Goal: Task Accomplishment & Management: Complete application form

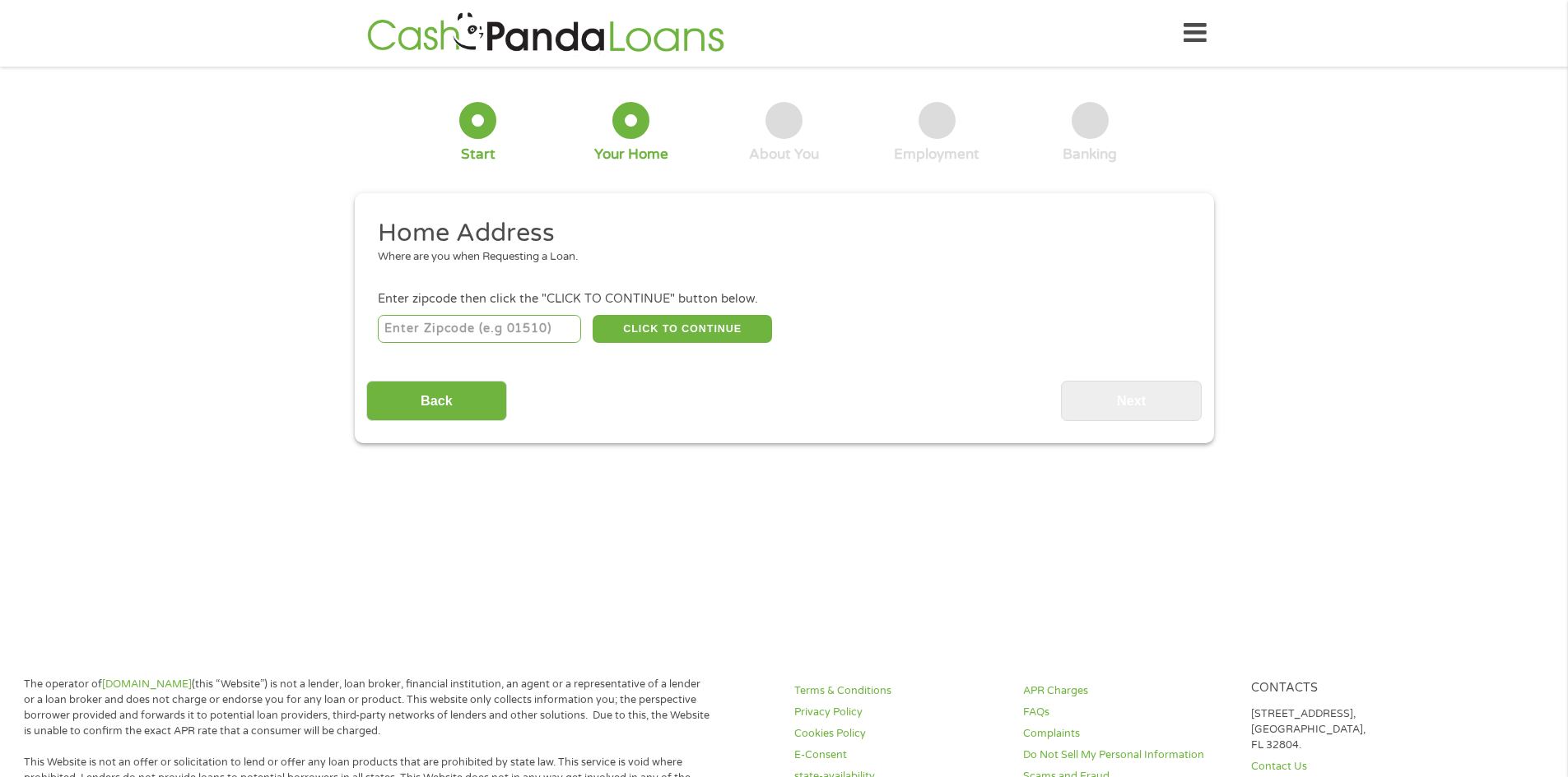
click at [499, 333] on input "number" at bounding box center [479, 329] width 203 height 28
type input "08016"
click at [622, 331] on button "CLICK TO CONTINUE" at bounding box center [682, 329] width 179 height 28
type input "08016"
type input "[GEOGRAPHIC_DATA]"
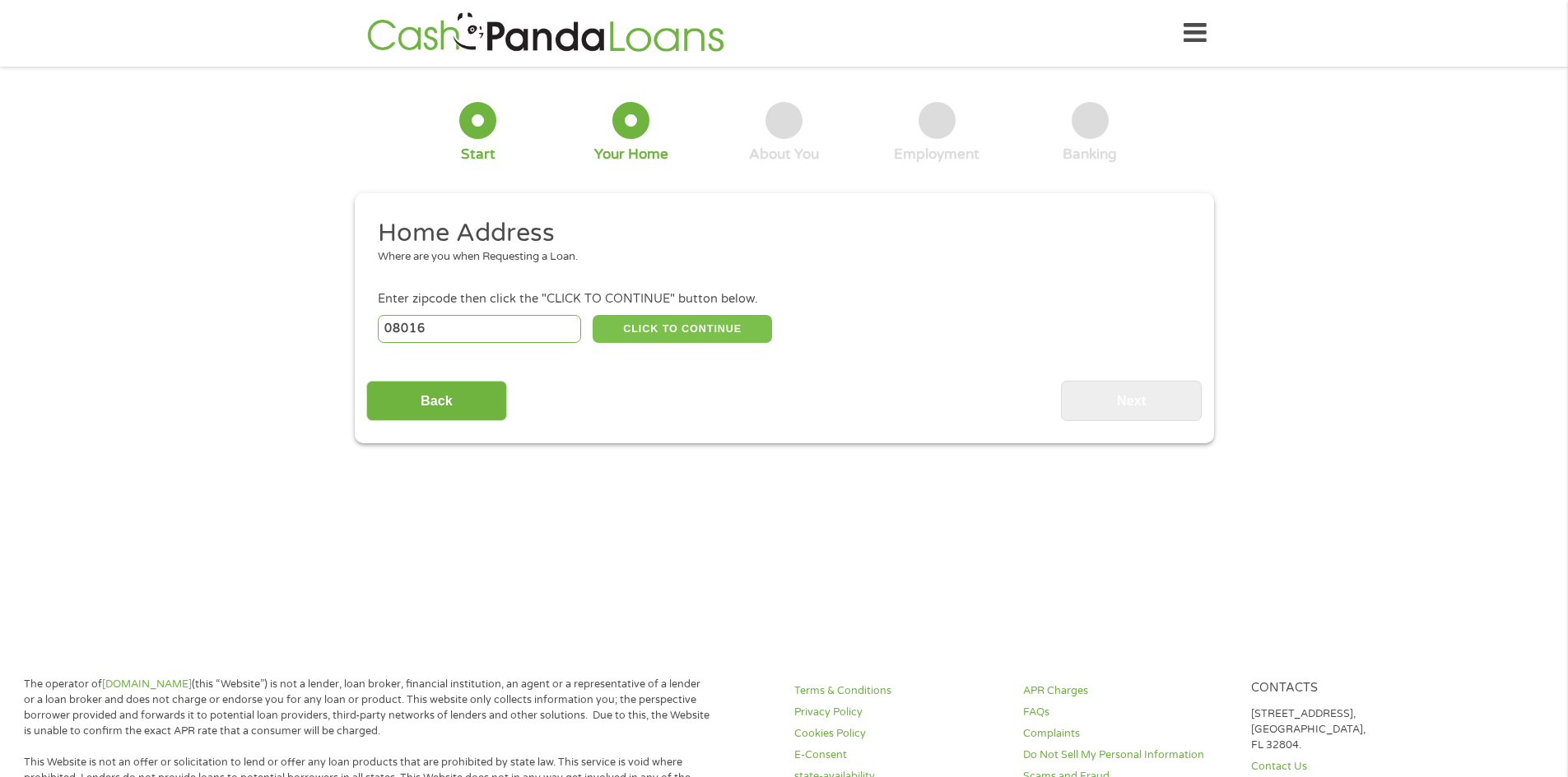
select select "[US_STATE]"
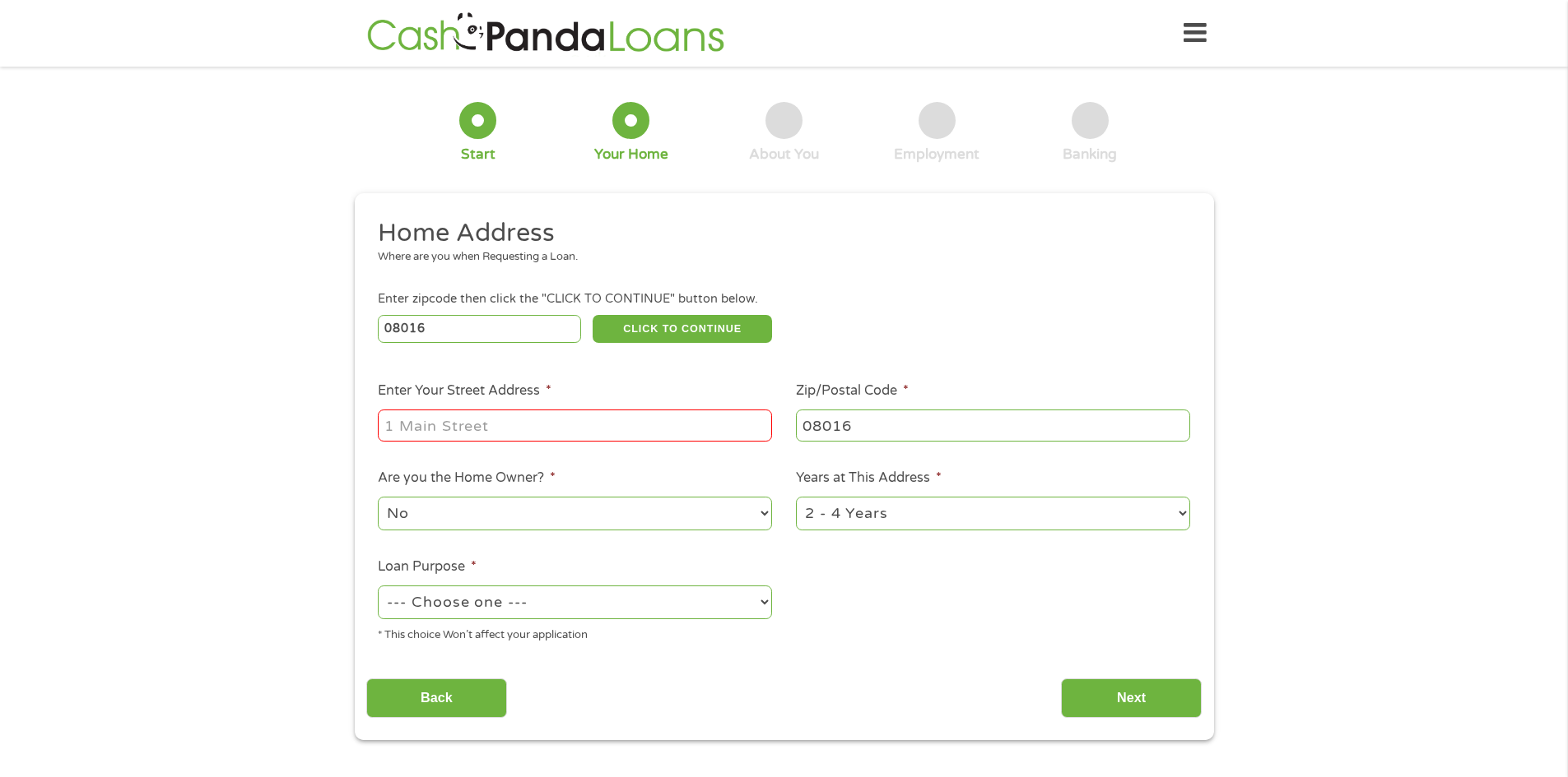
click at [394, 431] on input "Enter Your Street Address *" at bounding box center [575, 426] width 394 height 31
type input "[STREET_ADDRESS]"
click at [428, 512] on select "No Yes" at bounding box center [575, 513] width 394 height 34
select select "yes"
click at [378, 497] on select "No Yes" at bounding box center [575, 513] width 394 height 34
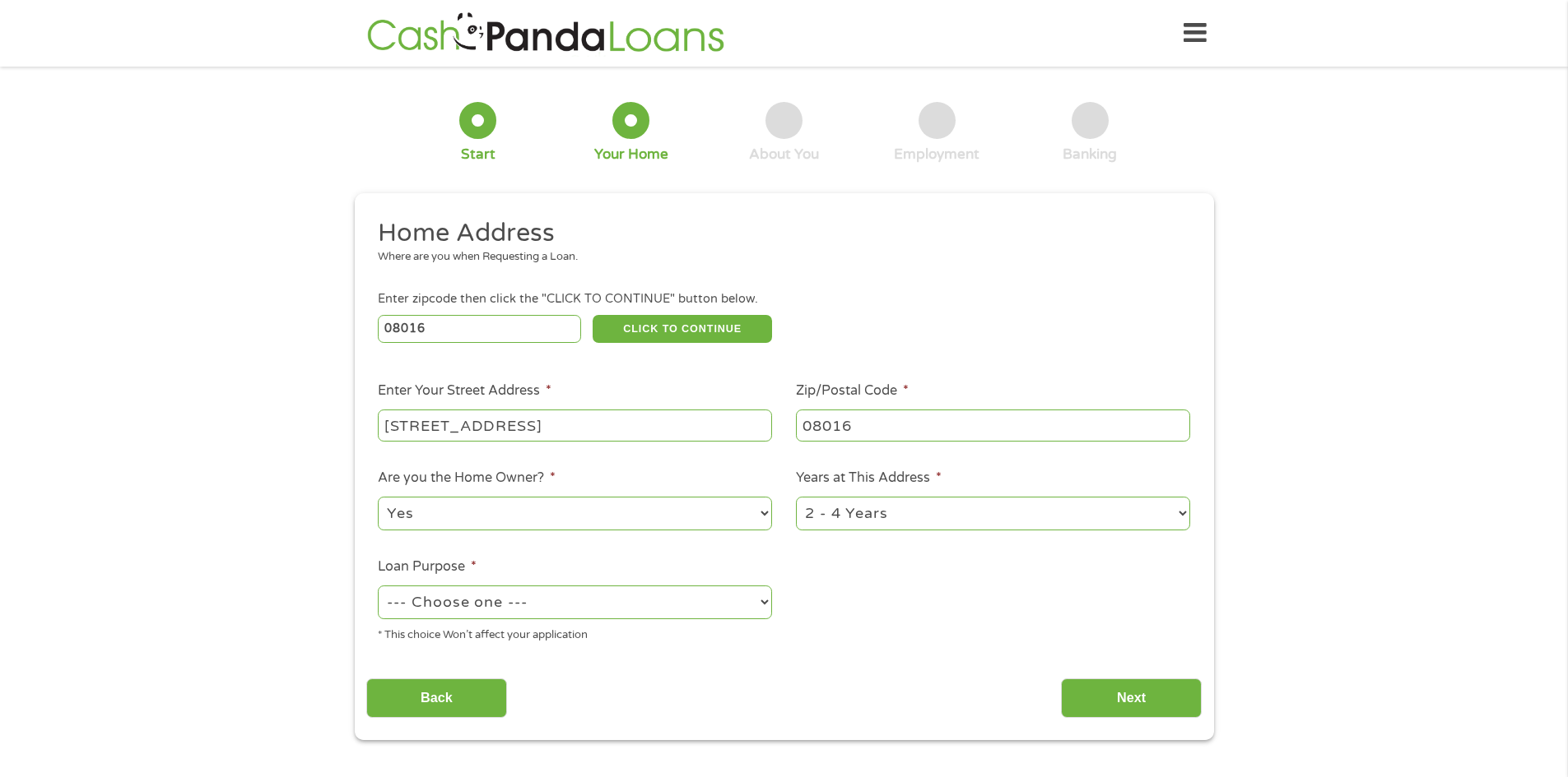
click at [840, 522] on select "1 Year or less 1 - 2 Years 2 - 4 Years Over 4 Years" at bounding box center [993, 513] width 394 height 34
select select "60months"
click at [796, 497] on select "1 Year or less 1 - 2 Years 2 - 4 Years Over 4 Years" at bounding box center [993, 513] width 394 height 34
click at [418, 594] on select "--- Choose one --- Pay Bills Debt Consolidation Home Improvement Major Purchase…" at bounding box center [575, 602] width 394 height 34
select select "paybills"
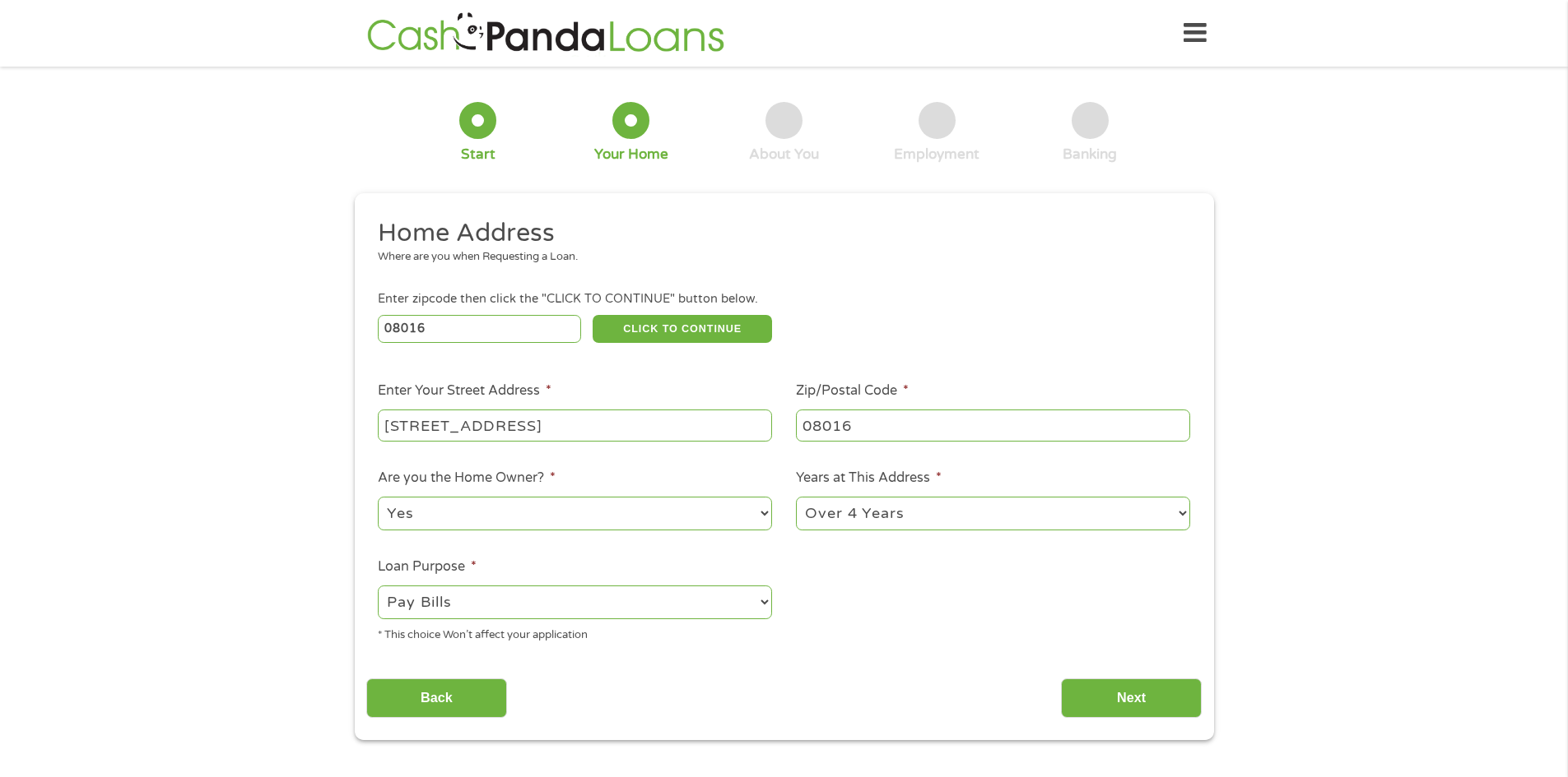
click at [378, 586] on select "--- Choose one --- Pay Bills Debt Consolidation Home Improvement Major Purchase…" at bounding box center [575, 602] width 394 height 34
click at [1065, 695] on input "Next" at bounding box center [1131, 699] width 141 height 40
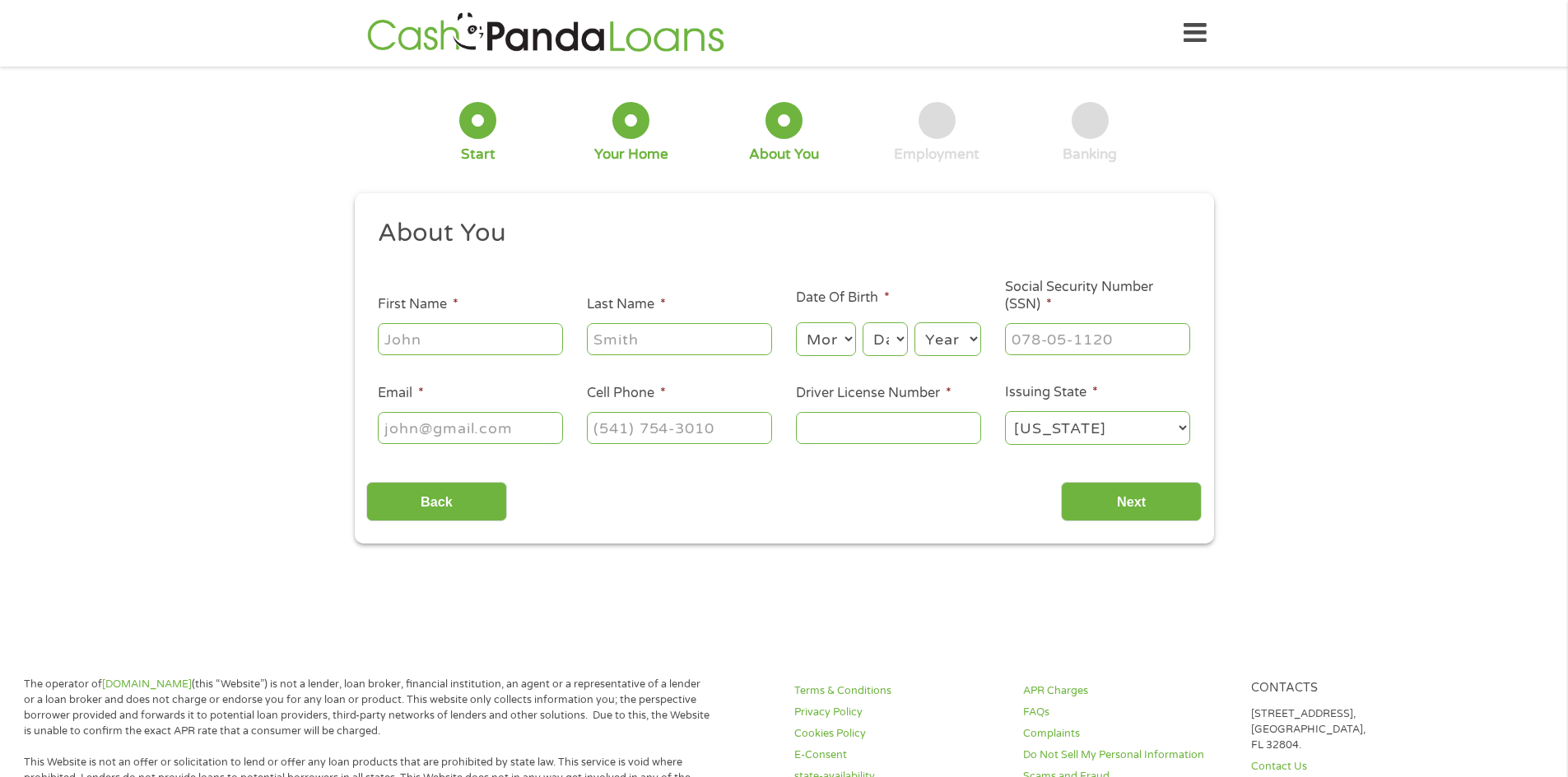
click at [478, 345] on input "First Name *" at bounding box center [470, 339] width 185 height 31
type input "[PERSON_NAME]"
click at [859, 346] on div "Month Month 1 2 3 4 5 6 7 8 9 10 11 12 Day Day 1 2 3 4 5 6 7 8 9 10 11 12 13 14…" at bounding box center [888, 337] width 185 height 45
click at [848, 346] on select "Month 1 2 3 4 5 6 7 8 9 10 11 12" at bounding box center [825, 339] width 60 height 34
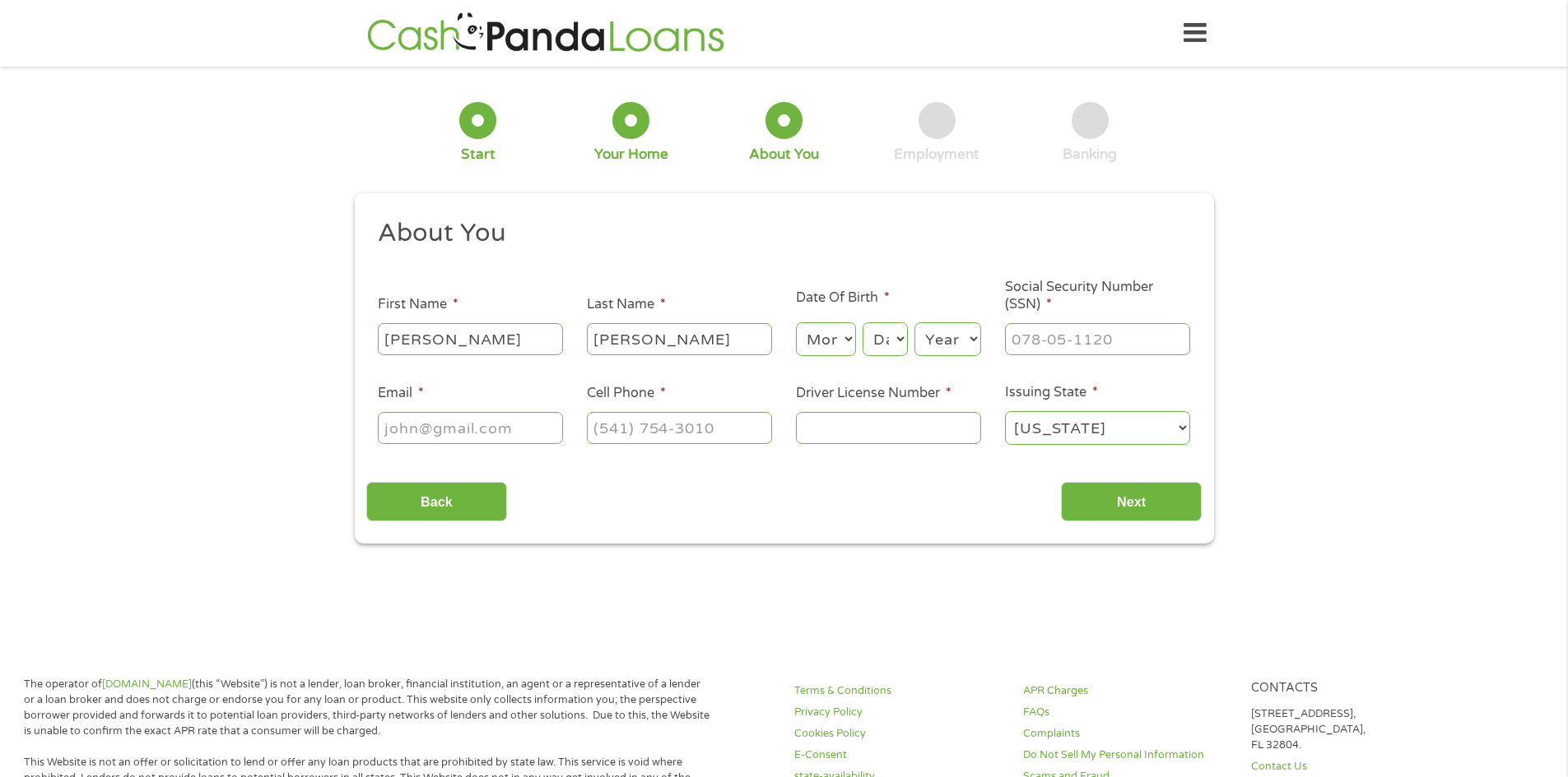
select select "4"
click at [796, 323] on select "Month 1 2 3 4 5 6 7 8 9 10 11 12" at bounding box center [825, 339] width 60 height 34
click at [895, 343] on select "Day 1 2 3 4 5 6 7 8 9 10 11 12 13 14 15 16 17 18 19 20 21 22 23 24 25 26 27 28 …" at bounding box center [885, 339] width 45 height 34
select select "7"
click at [862, 323] on select "Day 1 2 3 4 5 6 7 8 9 10 11 12 13 14 15 16 17 18 19 20 21 22 23 24 25 26 27 28 …" at bounding box center [885, 339] width 45 height 34
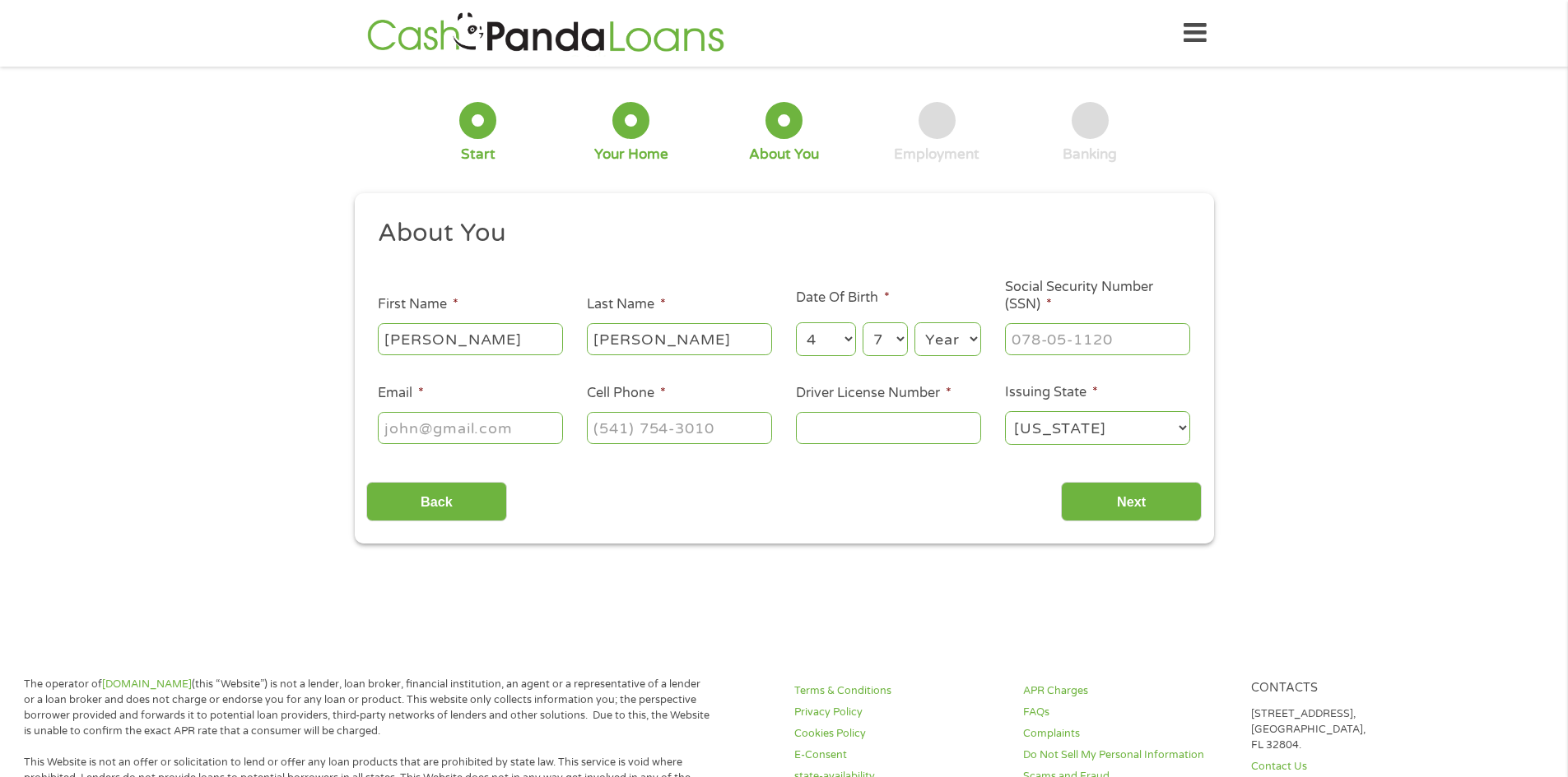
click at [942, 340] on select "Year [DATE] 2006 2005 2004 2003 2002 2001 2000 1999 1998 1997 1996 1995 1994 19…" at bounding box center [947, 339] width 67 height 34
select select "1978"
click at [914, 323] on select "Year [DATE] 2006 2005 2004 2003 2002 2001 2000 1999 1998 1997 1996 1995 1994 19…" at bounding box center [947, 339] width 67 height 34
click at [1085, 345] on input "___-__-____" at bounding box center [1098, 339] width 185 height 31
type input "147-76-7203"
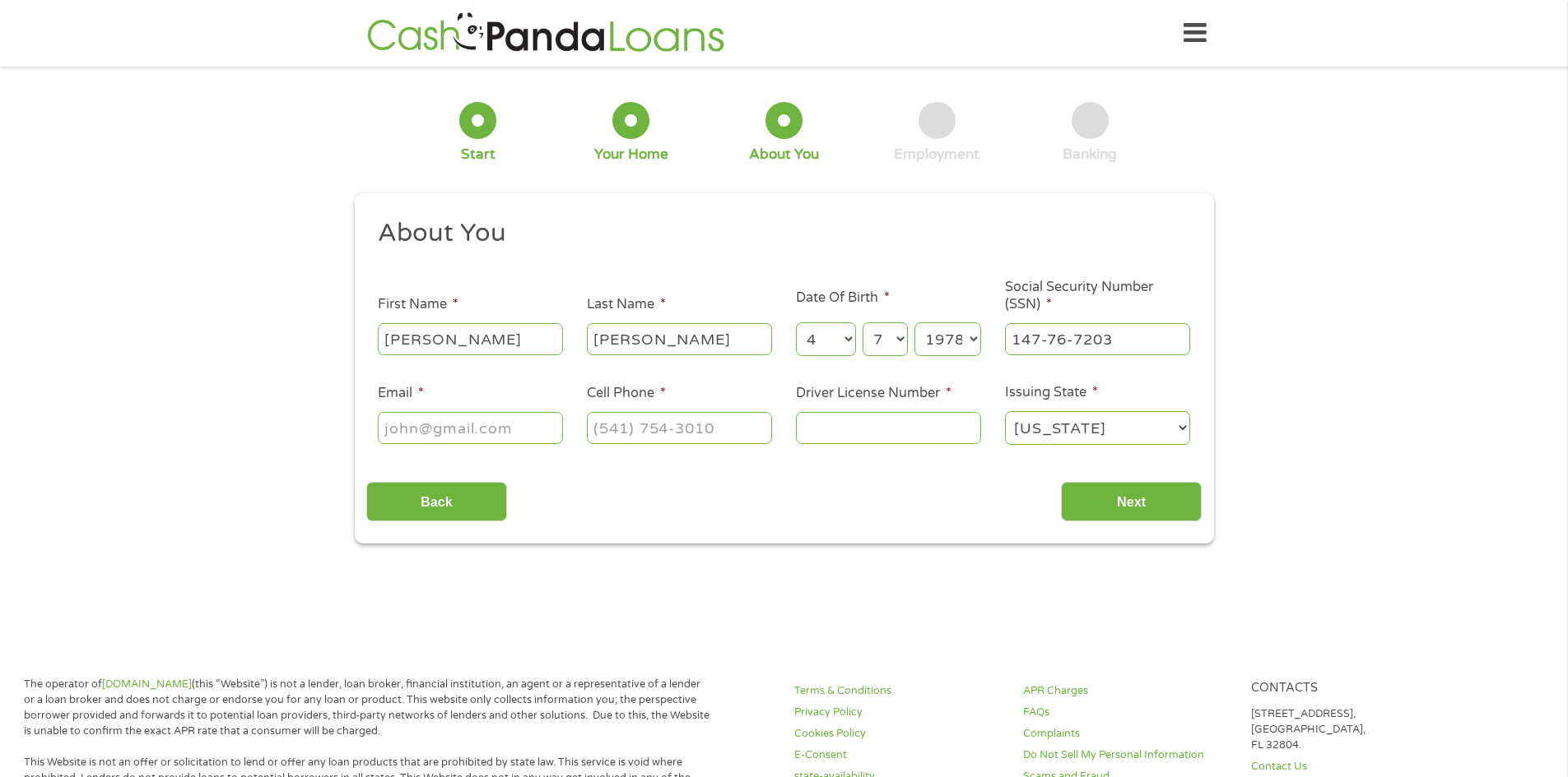
click at [473, 430] on input "Email *" at bounding box center [470, 428] width 185 height 31
type input "[EMAIL_ADDRESS][DOMAIN_NAME]"
click at [631, 439] on input "(___) ___-____" at bounding box center [679, 428] width 185 height 31
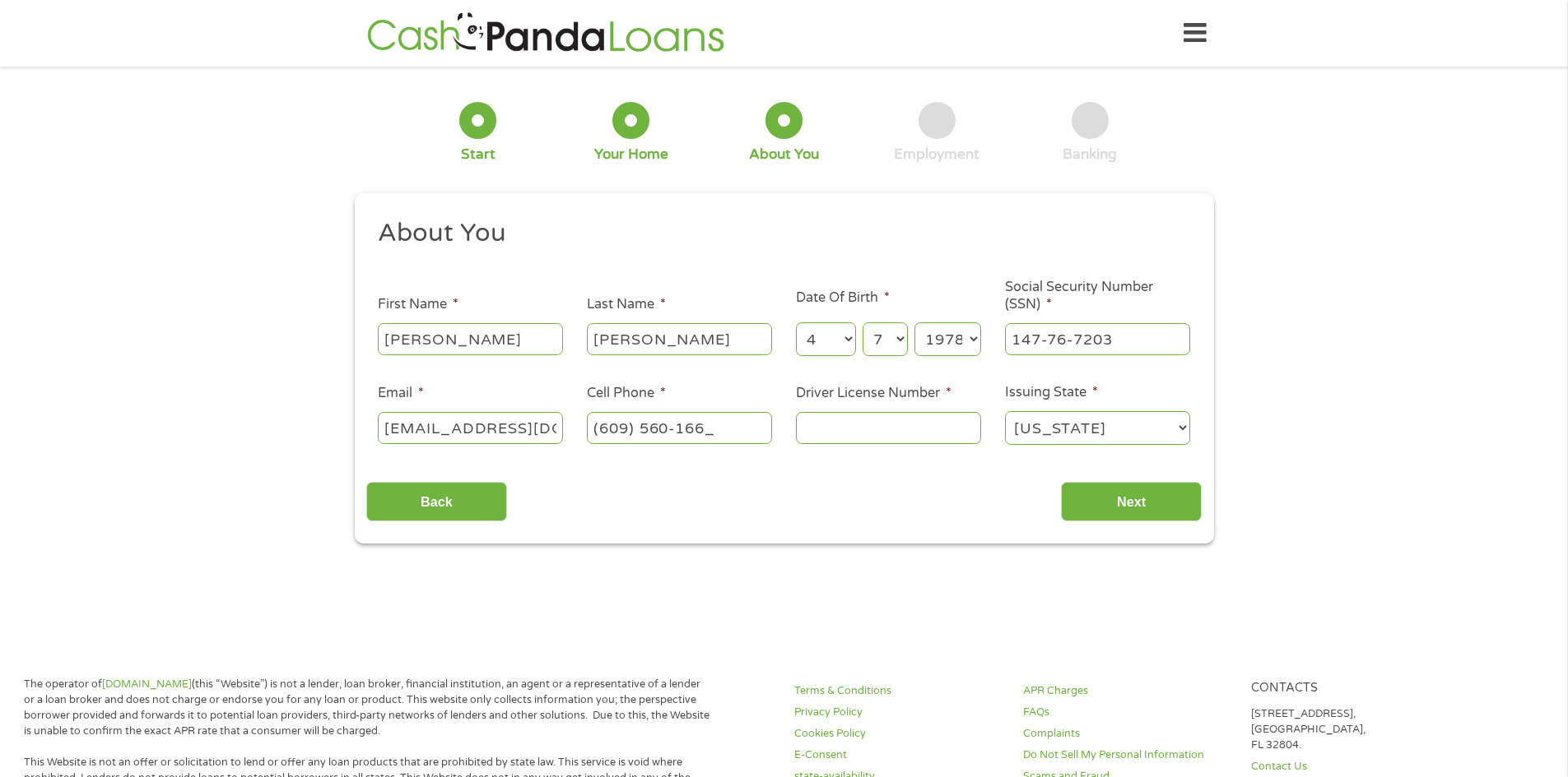
type input "[PHONE_NUMBER]"
click at [843, 429] on input "Driver License Number *" at bounding box center [888, 428] width 185 height 31
type input "j61734358254782"
click at [1136, 497] on input "Next" at bounding box center [1131, 502] width 141 height 40
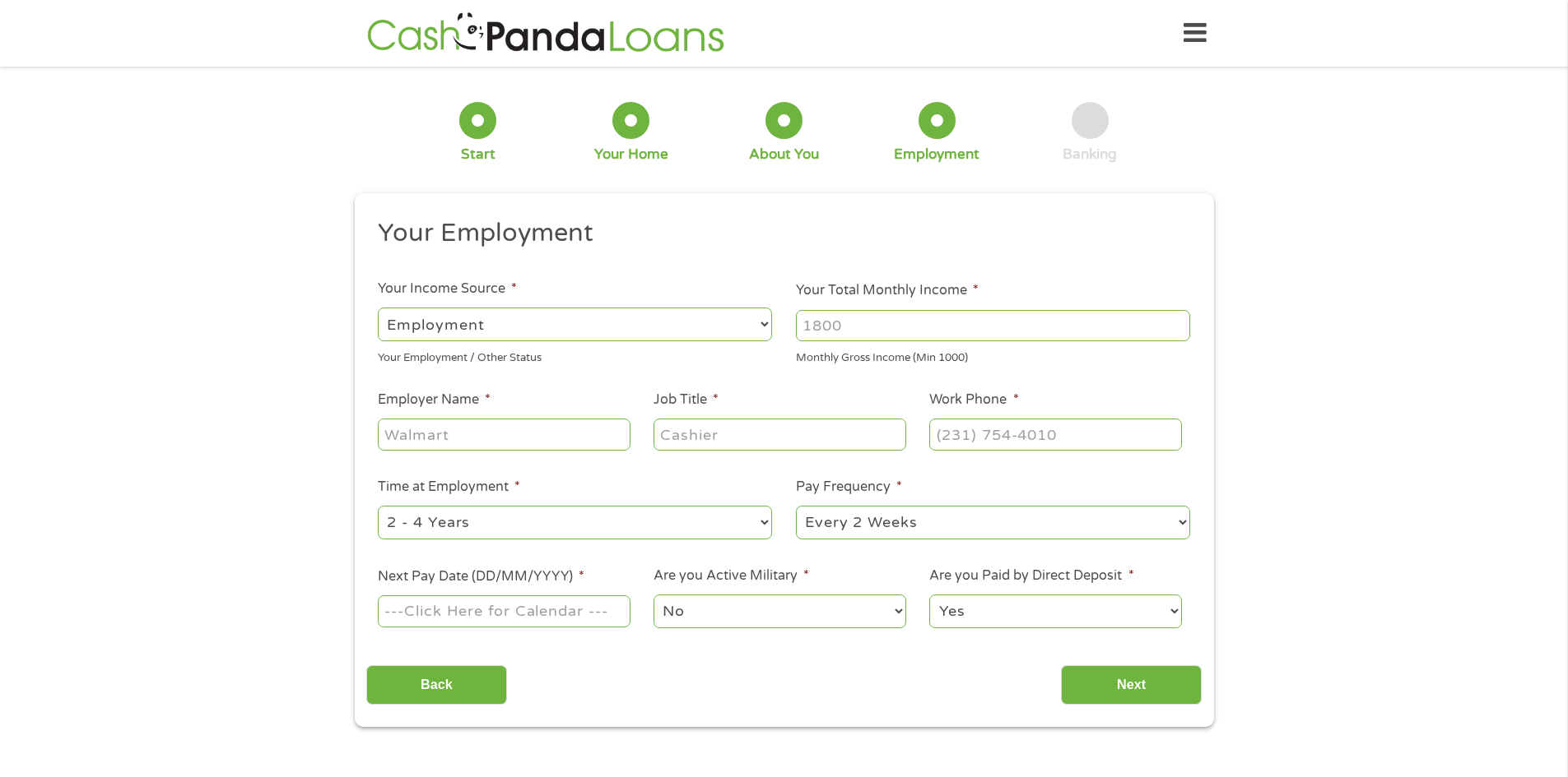
click at [909, 323] on input "Your Total Monthly Income *" at bounding box center [993, 326] width 394 height 31
click at [1175, 315] on input "Your Total Monthly Income *" at bounding box center [993, 326] width 394 height 31
click at [1178, 321] on input "1000" at bounding box center [993, 326] width 394 height 31
click at [1178, 321] on input "1001" at bounding box center [993, 326] width 394 height 31
click at [876, 336] on input "1001" at bounding box center [993, 326] width 394 height 31
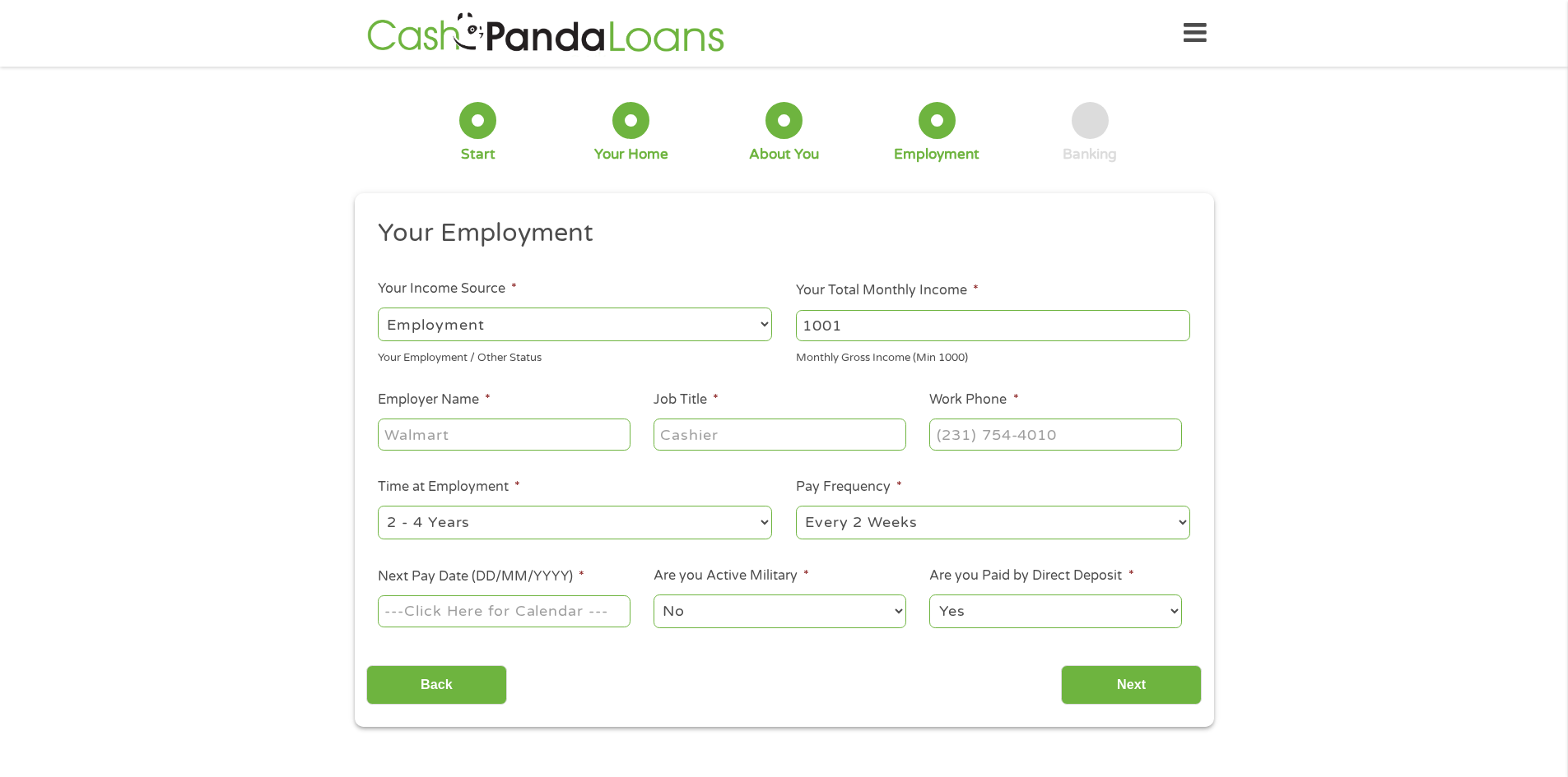
click at [876, 336] on input "1001" at bounding box center [993, 326] width 394 height 31
click at [845, 322] on input "1001" at bounding box center [993, 326] width 394 height 31
type input "7200"
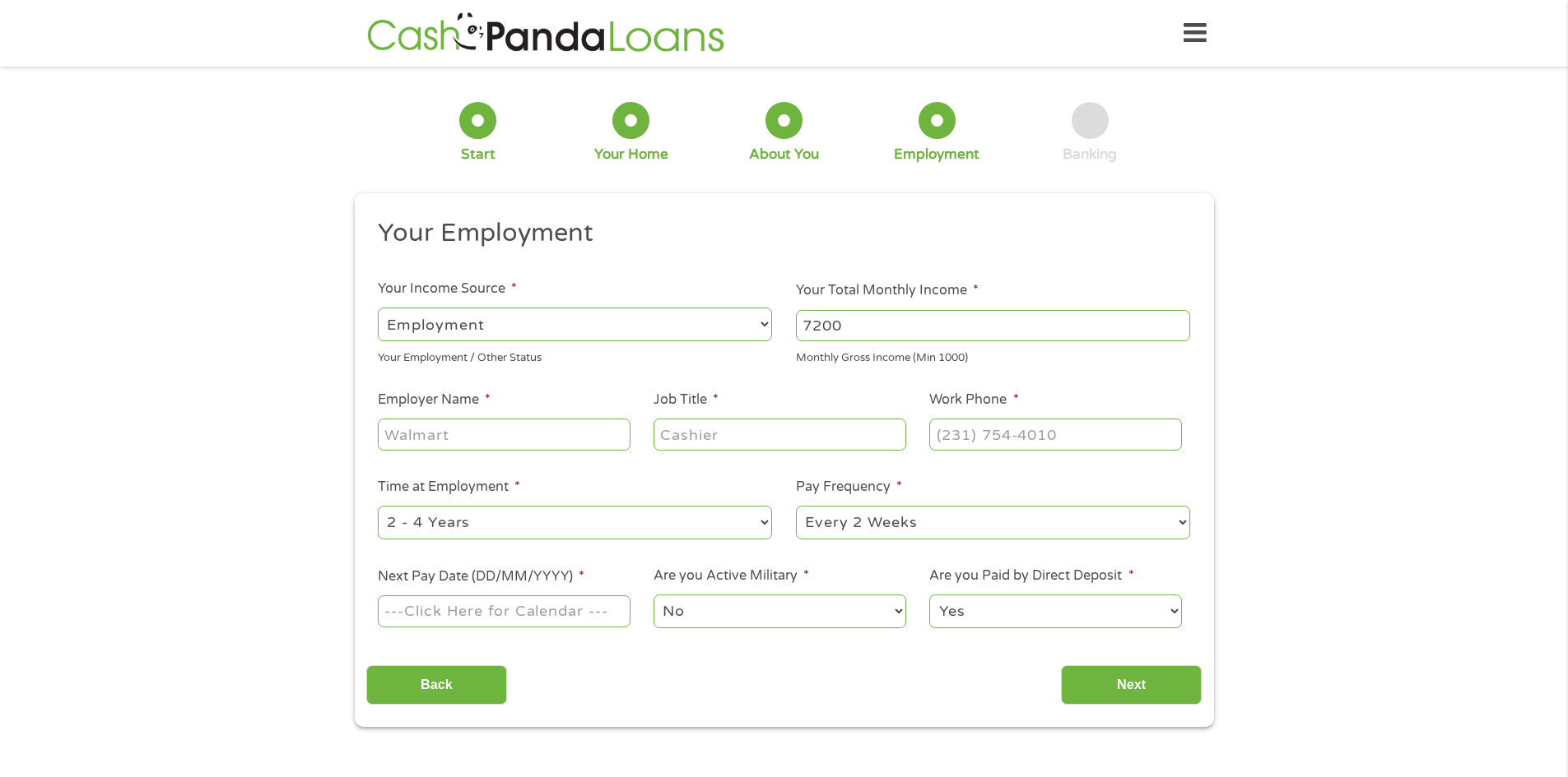
click at [432, 438] on input "Employer Name *" at bounding box center [503, 435] width 252 height 31
type input "The State of [US_STATE]"
click at [749, 442] on input "Job Title *" at bounding box center [779, 435] width 252 height 31
type input "supervisor"
click at [1011, 439] on input "(___) ___-____" at bounding box center [1055, 435] width 252 height 31
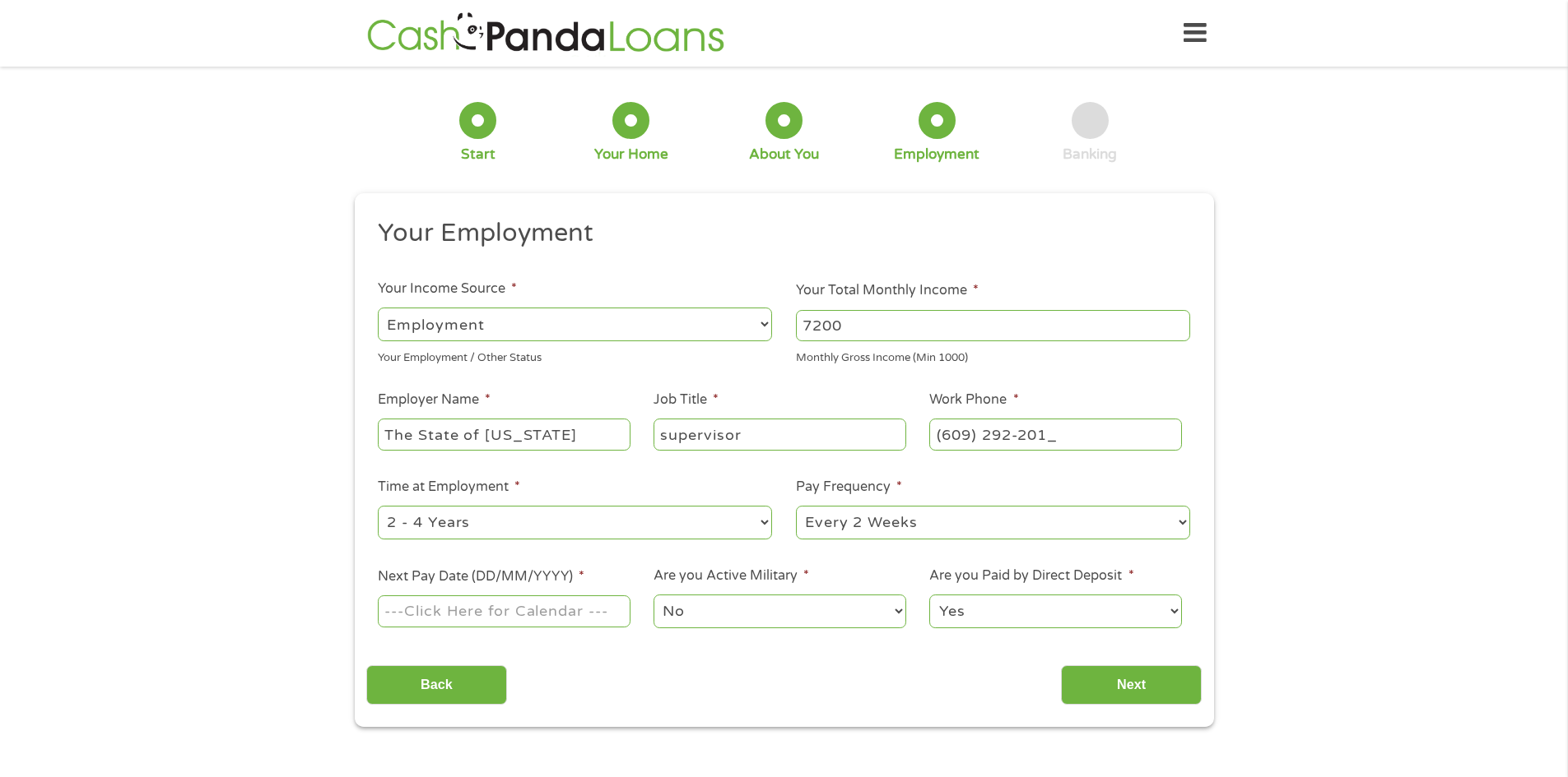
type input "[PHONE_NUMBER]"
click at [749, 518] on select "--- Choose one --- 1 Year or less 1 - 2 Years 2 - 4 Years Over 4 Years" at bounding box center [575, 522] width 394 height 34
select select "60months"
click at [378, 506] on select "--- Choose one --- 1 Year or less 1 - 2 Years 2 - 4 Years Over 4 Years" at bounding box center [575, 522] width 394 height 34
click at [924, 523] on select "--- Choose one --- Every 2 Weeks Every Week Monthly Semi-Monthly" at bounding box center [993, 522] width 394 height 34
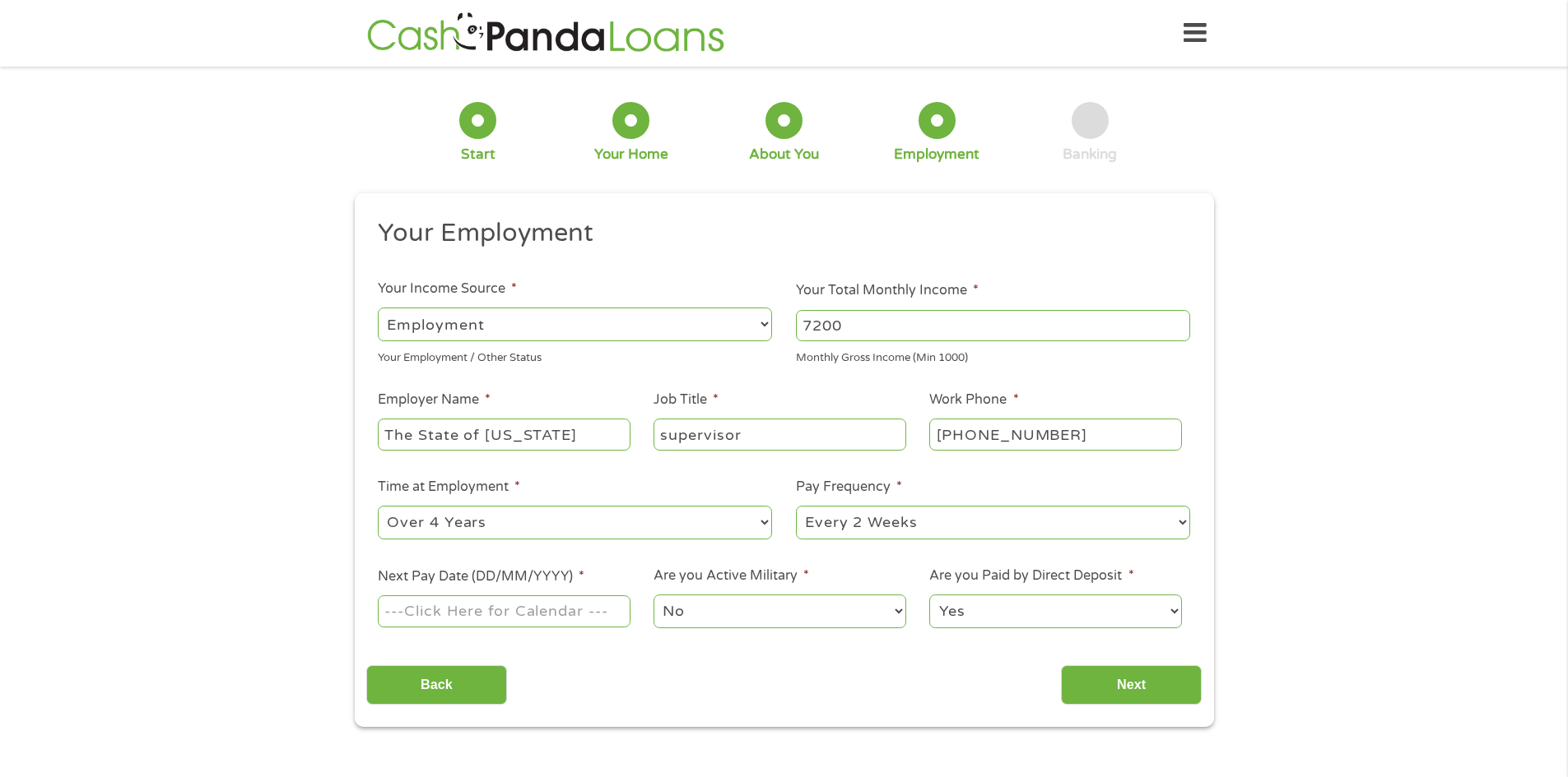
click at [796, 506] on select "--- Choose one --- Every 2 Weeks Every Week Monthly Semi-Monthly" at bounding box center [993, 522] width 394 height 34
click at [506, 618] on input "Next Pay Date (DD/MM/YYYY) *" at bounding box center [503, 611] width 252 height 31
click at [594, 618] on input "Next Pay Date (DD/MM/YYYY) *" at bounding box center [503, 611] width 252 height 31
click at [600, 608] on input "Next Pay Date (DD/MM/YYYY) *" at bounding box center [503, 611] width 252 height 31
click at [614, 605] on input "Next Pay Date (DD/MM/YYYY) *" at bounding box center [503, 611] width 252 height 31
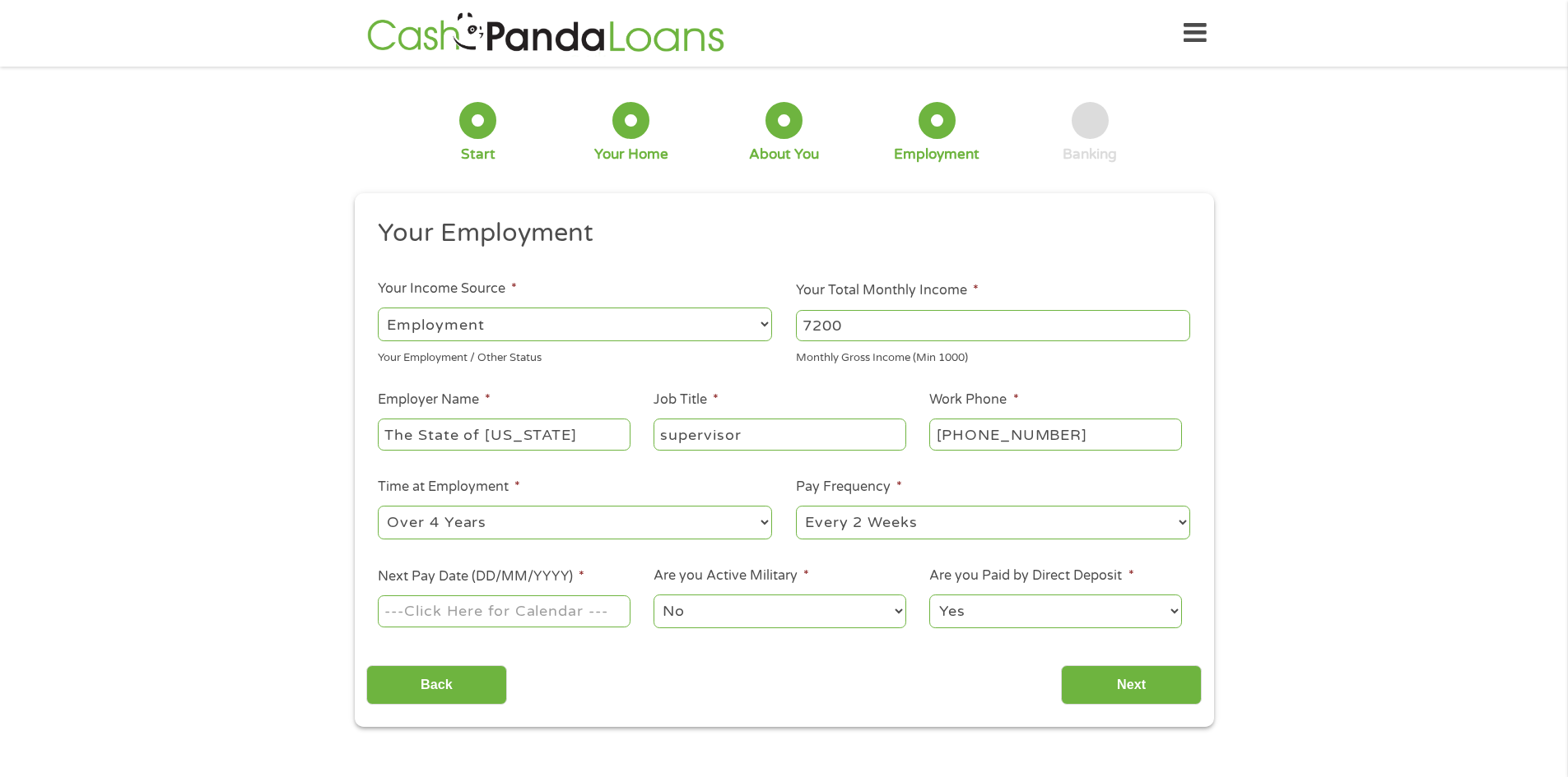
click at [614, 605] on input "Next Pay Date (DD/MM/YYYY) *" at bounding box center [503, 611] width 252 height 31
type input "[DATE]"
click at [983, 608] on select "Yes No" at bounding box center [1055, 611] width 252 height 34
click at [929, 595] on select "Yes No" at bounding box center [1055, 611] width 252 height 34
click at [1103, 676] on input "Next" at bounding box center [1131, 685] width 141 height 40
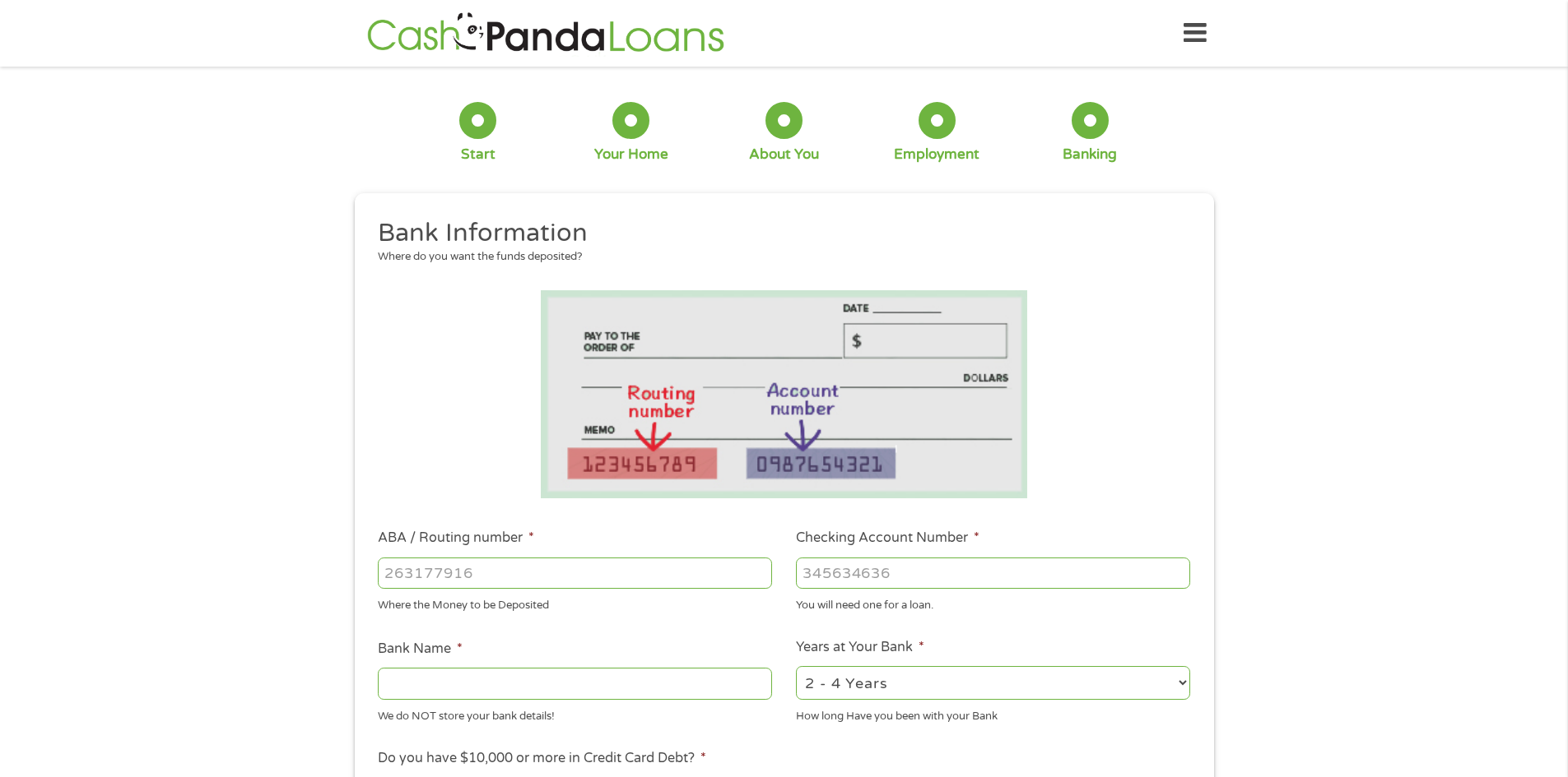
click at [437, 583] on input "ABA / Routing number *" at bounding box center [575, 573] width 394 height 31
type input "255074111"
type input "[PERSON_NAME] FEDERAL CREDIT UNION"
type input "255074111"
click at [834, 577] on input "Checking Account Number *" at bounding box center [993, 573] width 394 height 31
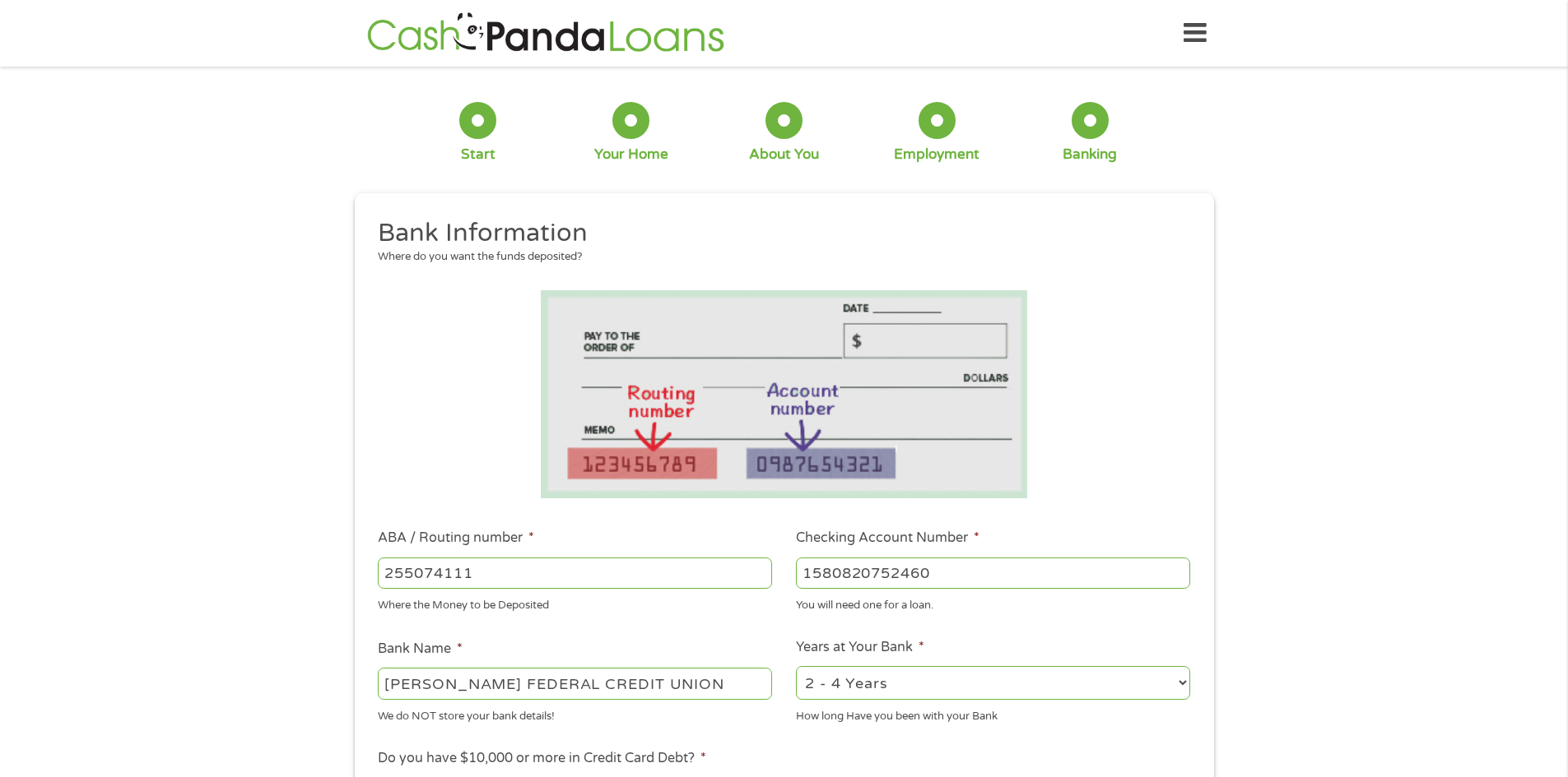
type input "1580820752460"
click at [857, 694] on select "2 - 4 Years 6 - 12 Months 1 - 2 Years Over 4 Years" at bounding box center [993, 683] width 394 height 34
select select "12months"
click at [796, 666] on select "2 - 4 Years 6 - 12 Months 1 - 2 Years Over 4 Years" at bounding box center [993, 683] width 394 height 34
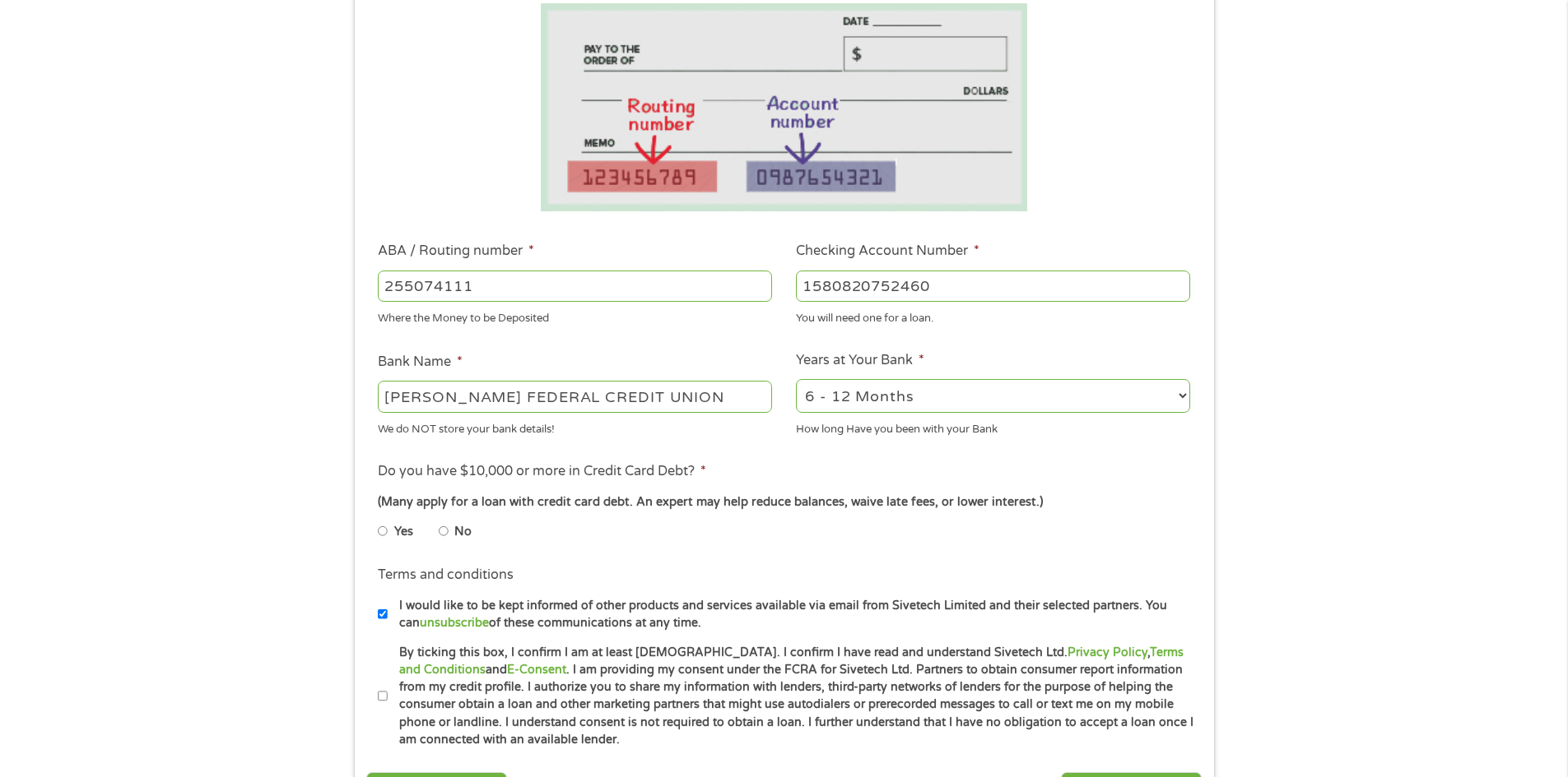
scroll to position [329, 0]
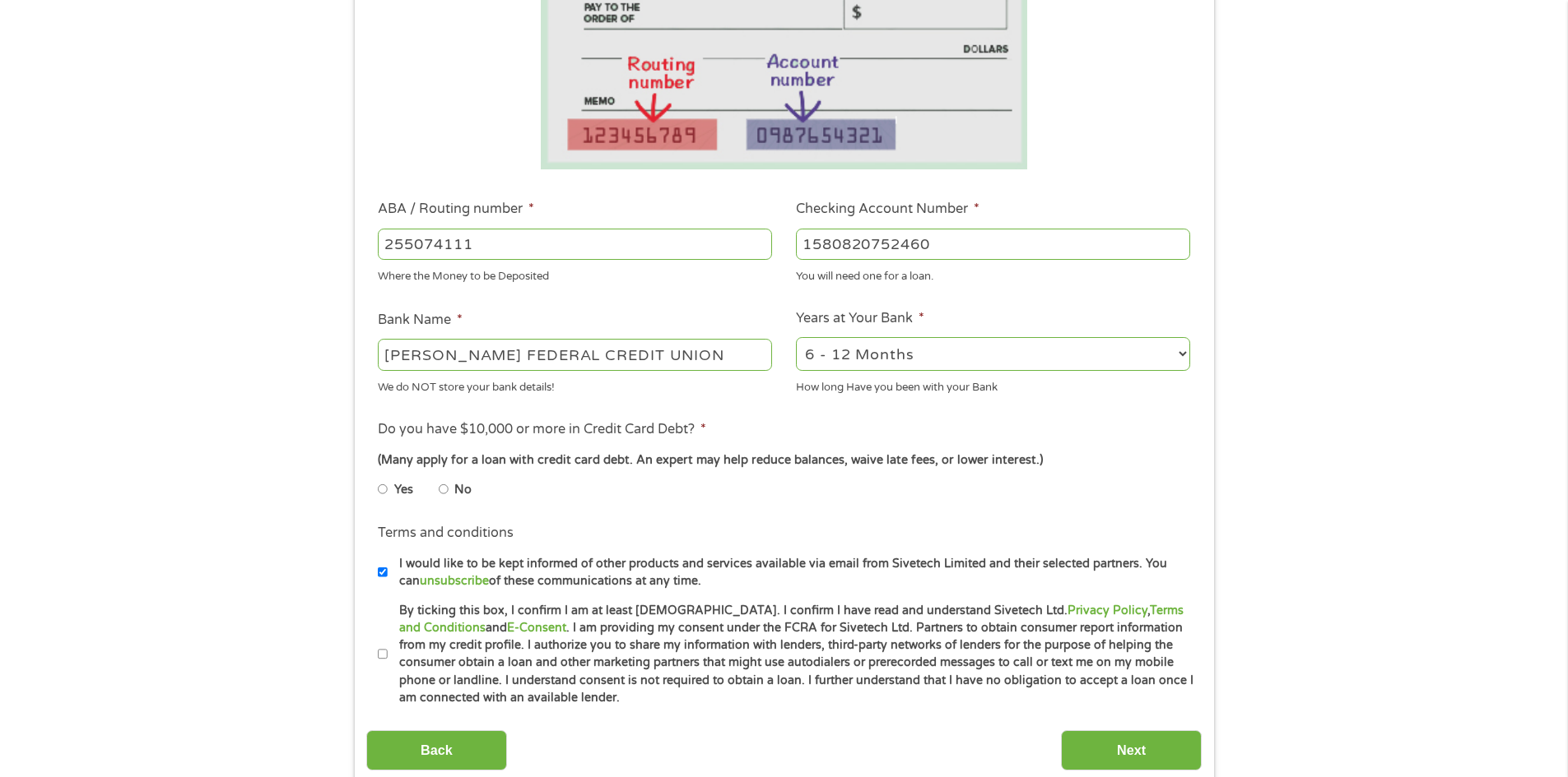
click at [444, 487] on input "No" at bounding box center [444, 489] width 10 height 26
radio input "true"
click at [384, 652] on input "By ticking this box, I confirm I am at least [DEMOGRAPHIC_DATA]. I confirm I ha…" at bounding box center [383, 655] width 10 height 26
checkbox input "true"
click at [1136, 744] on input "Next" at bounding box center [1131, 751] width 141 height 40
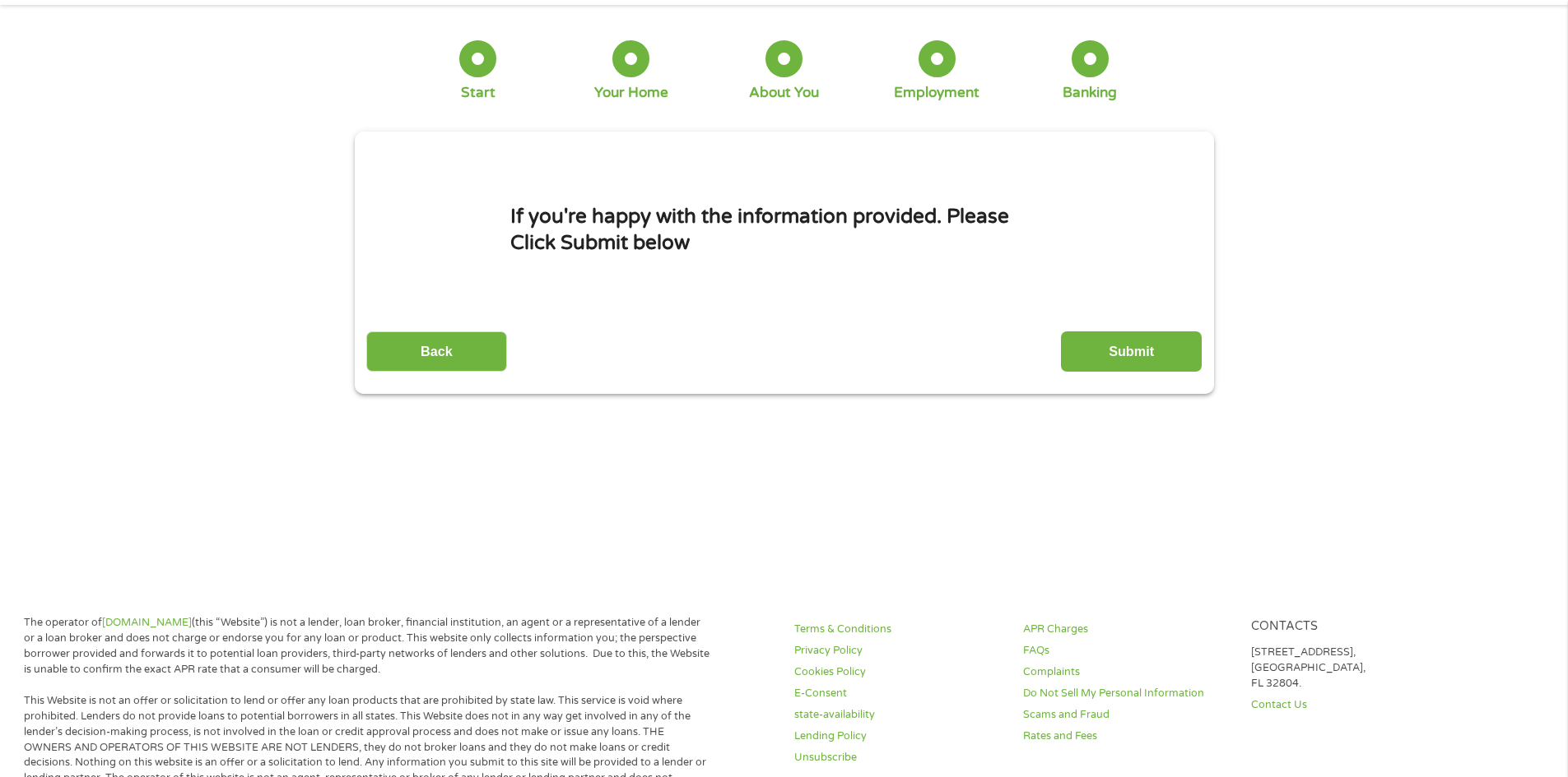
scroll to position [0, 0]
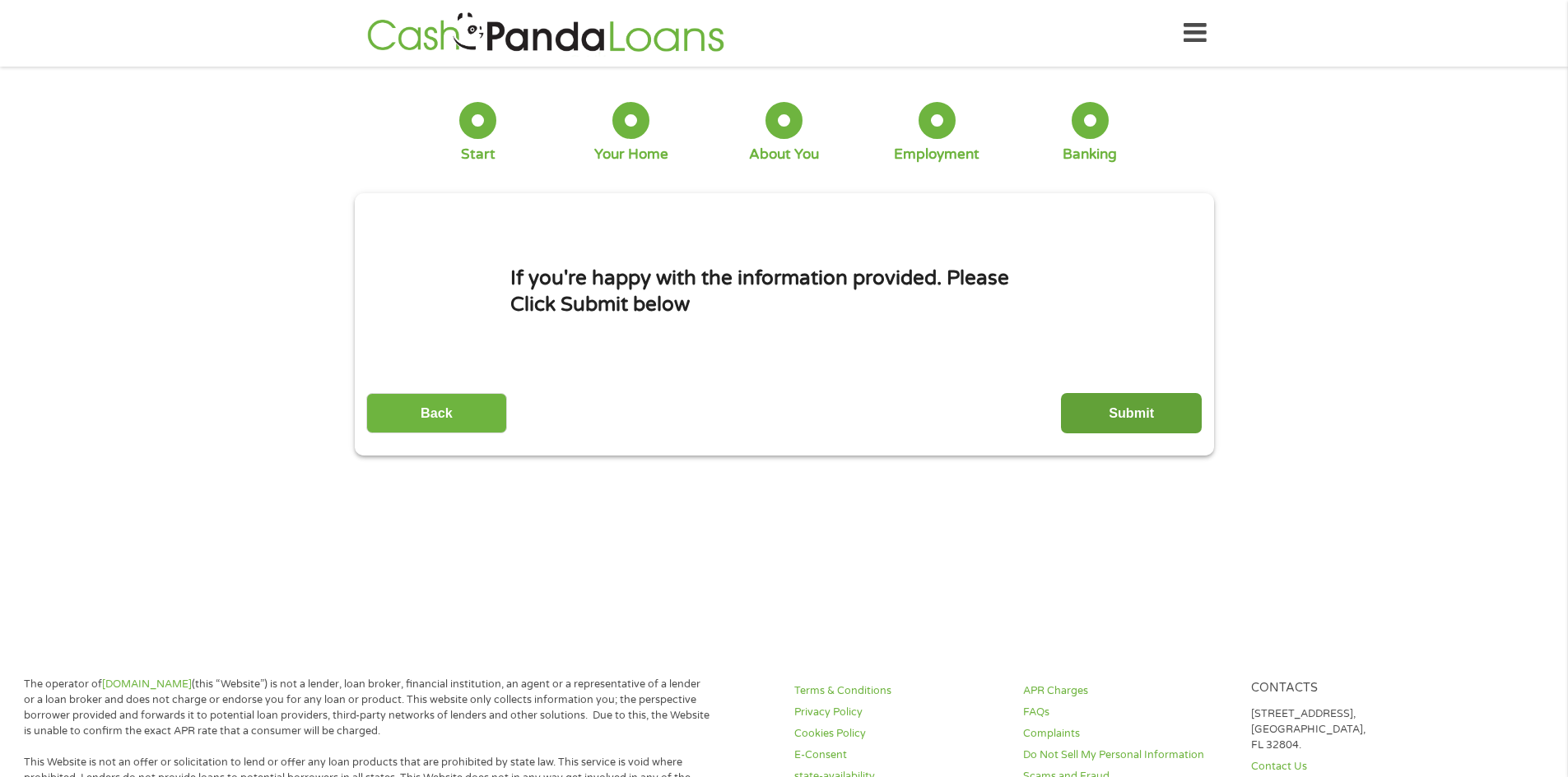
click at [1109, 412] on input "Submit" at bounding box center [1131, 413] width 141 height 40
